Goal: Navigation & Orientation: Find specific page/section

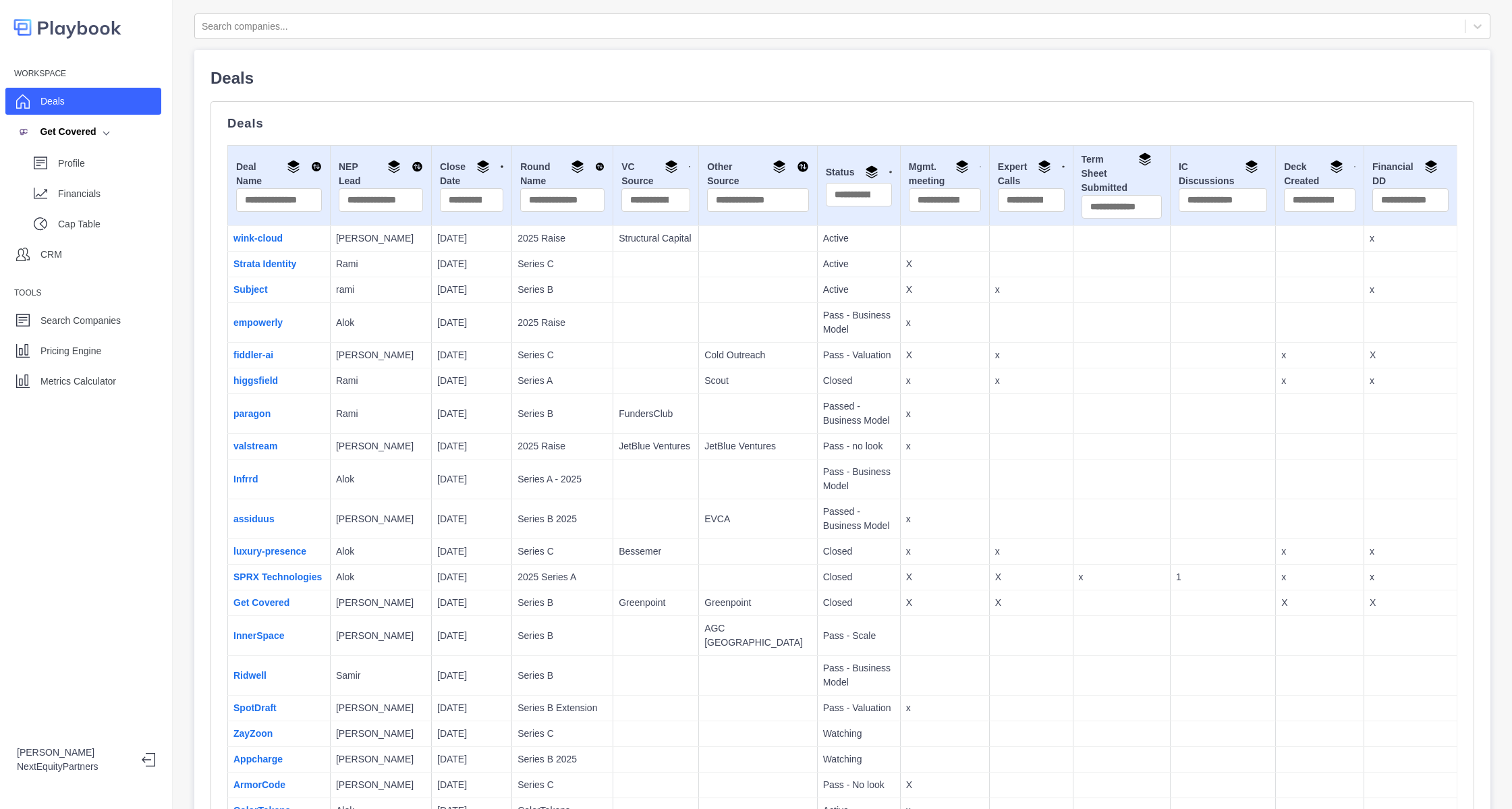
click at [122, 395] on div "Workspace Deals Get Covered Profile Financials Cap Table CRM Tools Search Compa…" at bounding box center [86, 404] width 173 height 809
click at [110, 380] on p "Metrics Calculator" at bounding box center [79, 382] width 76 height 15
click at [100, 378] on p "Metrics Calculator" at bounding box center [79, 382] width 76 height 15
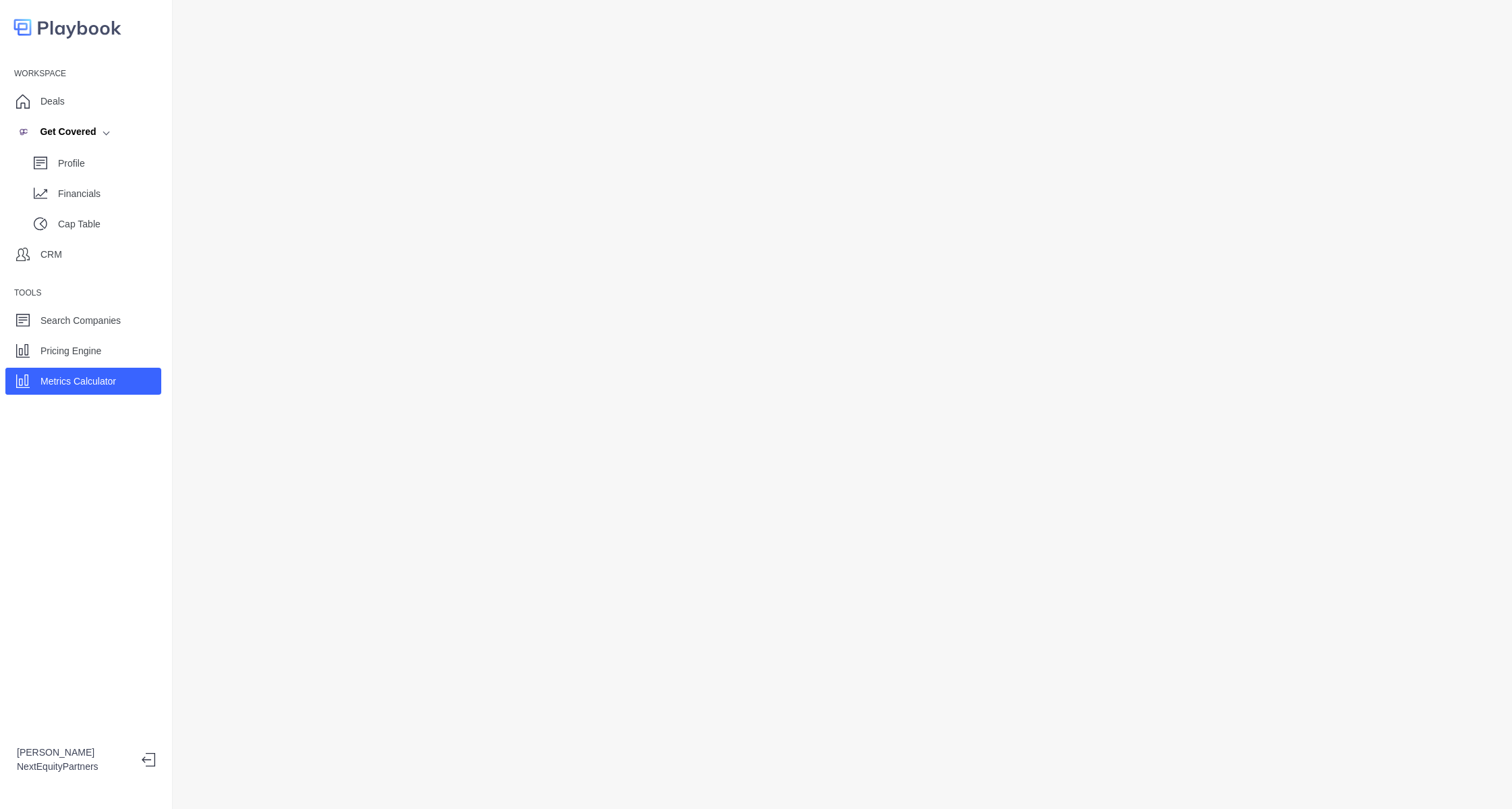
click at [105, 83] on div "Workspace Deals Get Covered Profile Financials Cap Table CRM Tools Search Compa…" at bounding box center [85, 228] width 172 height 331
click at [105, 95] on div "Deals" at bounding box center [84, 101] width 156 height 27
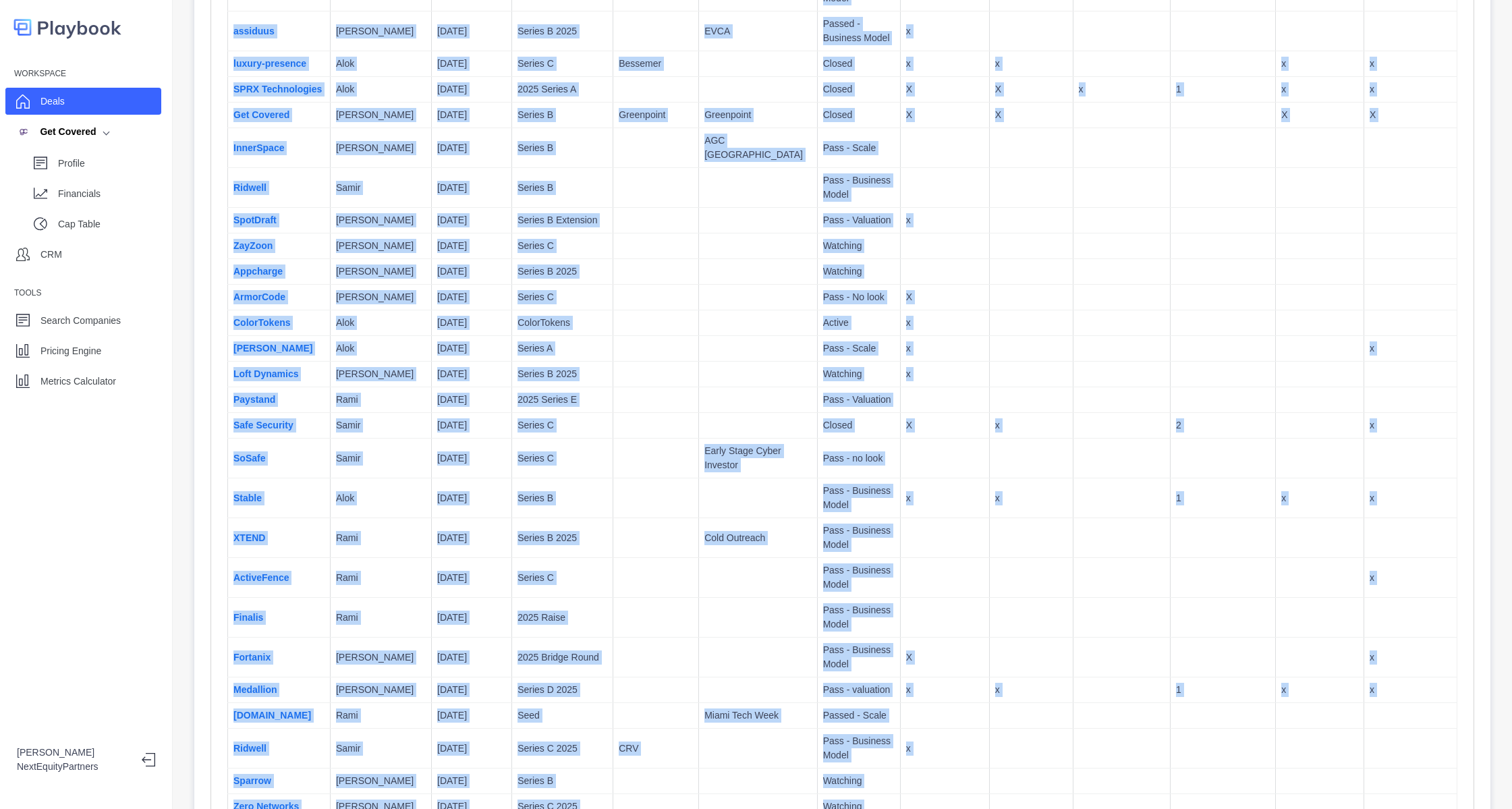
drag, startPoint x: 199, startPoint y: 77, endPoint x: 1181, endPoint y: 853, distance: 1251.6
click at [1181, 809] on html "Workspace Deals Get Covered Profile Financials Cap Table CRM Tools Search Compa…" at bounding box center [756, 404] width 1512 height 809
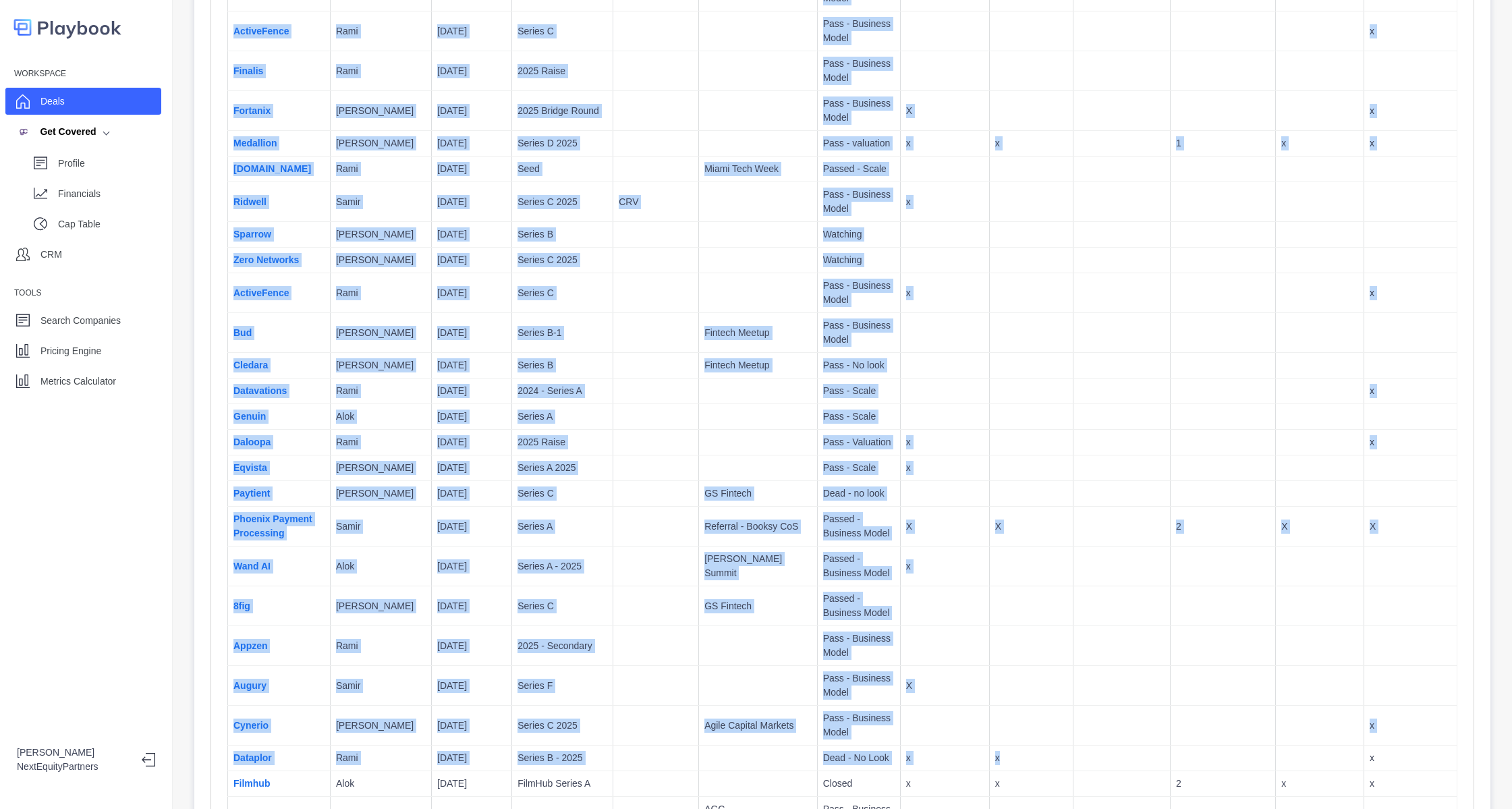
click at [1123, 658] on td at bounding box center [1122, 646] width 97 height 40
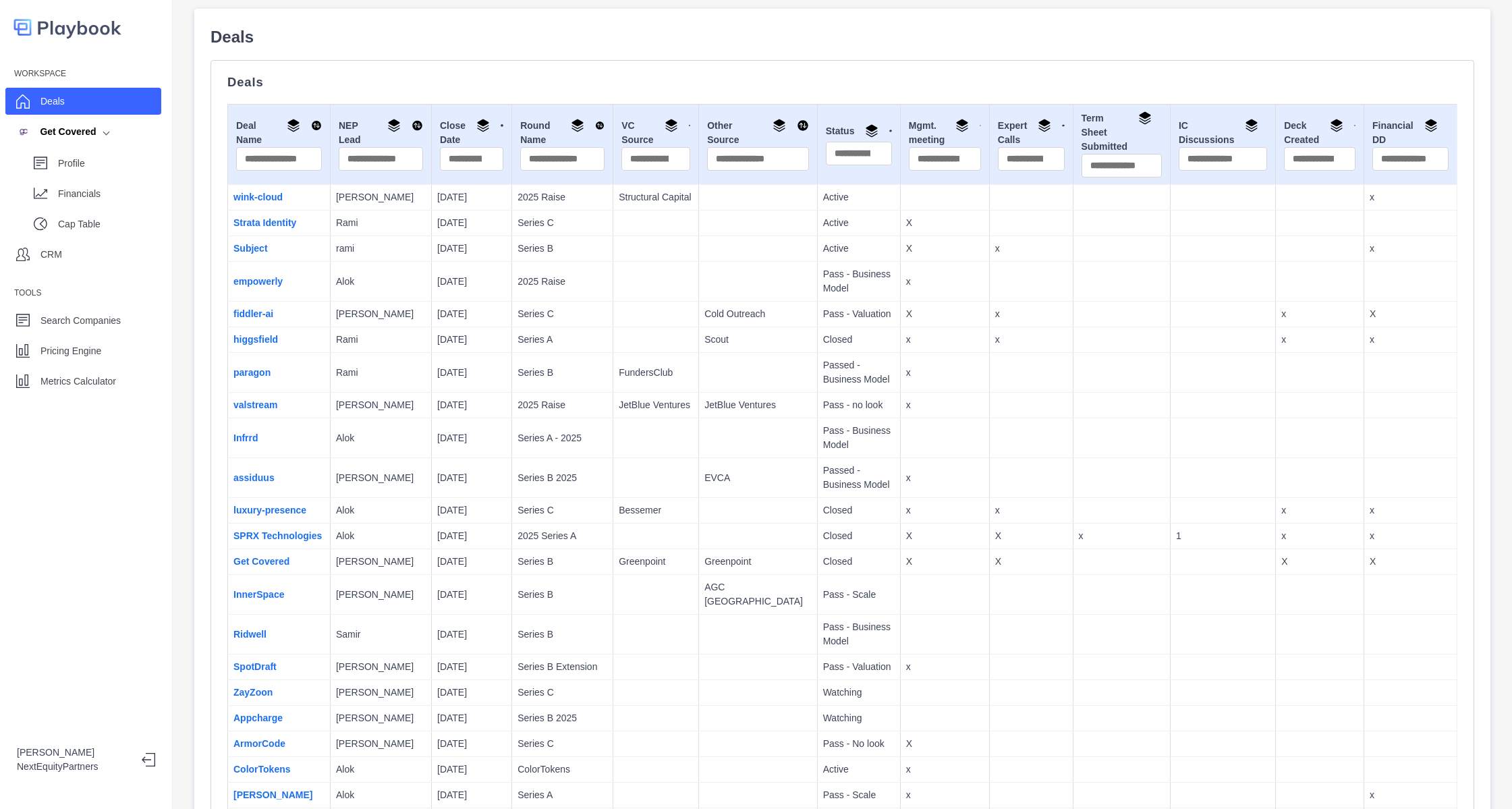
scroll to position [0, 0]
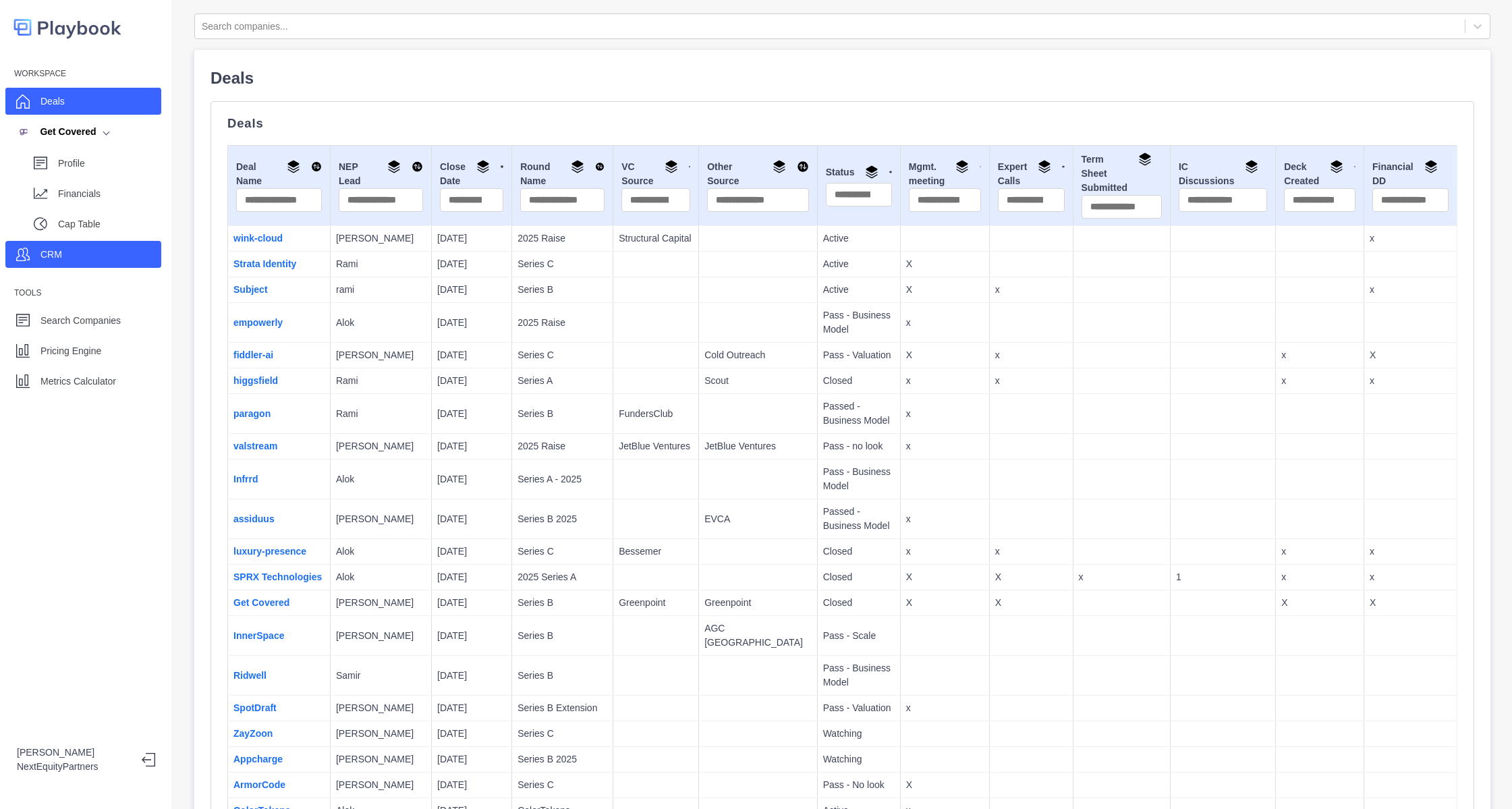
click at [87, 256] on div "CRM" at bounding box center [84, 254] width 156 height 27
